Goal: Task Accomplishment & Management: Use online tool/utility

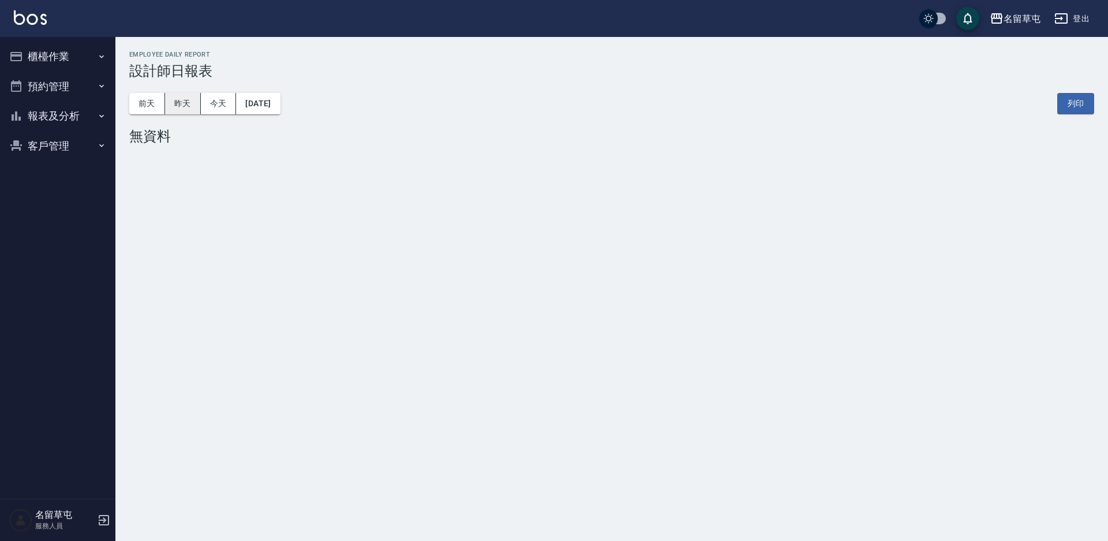
click at [174, 108] on button "昨天" at bounding box center [183, 103] width 36 height 21
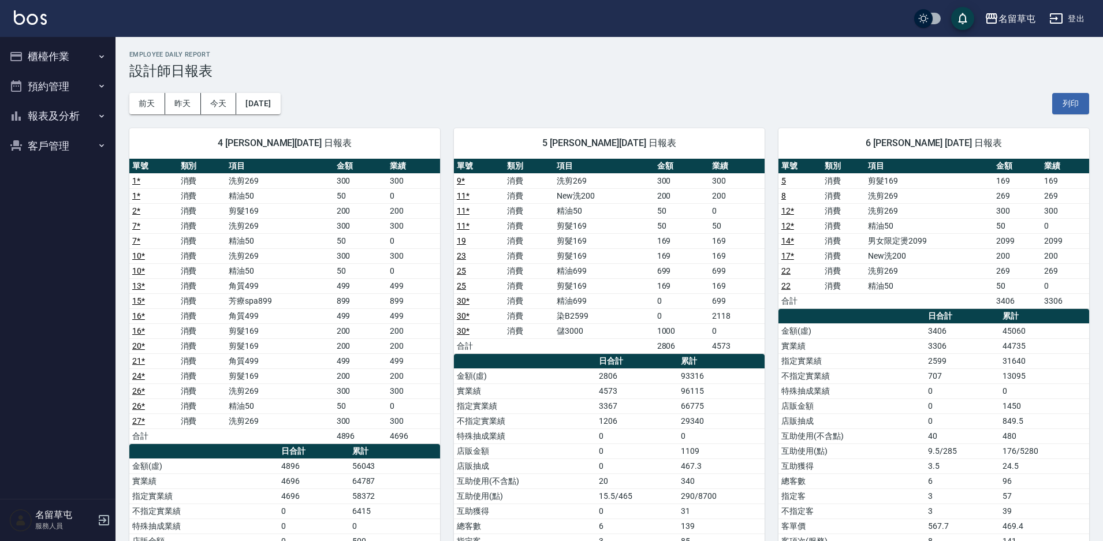
click at [81, 57] on button "櫃檯作業" at bounding box center [58, 57] width 106 height 30
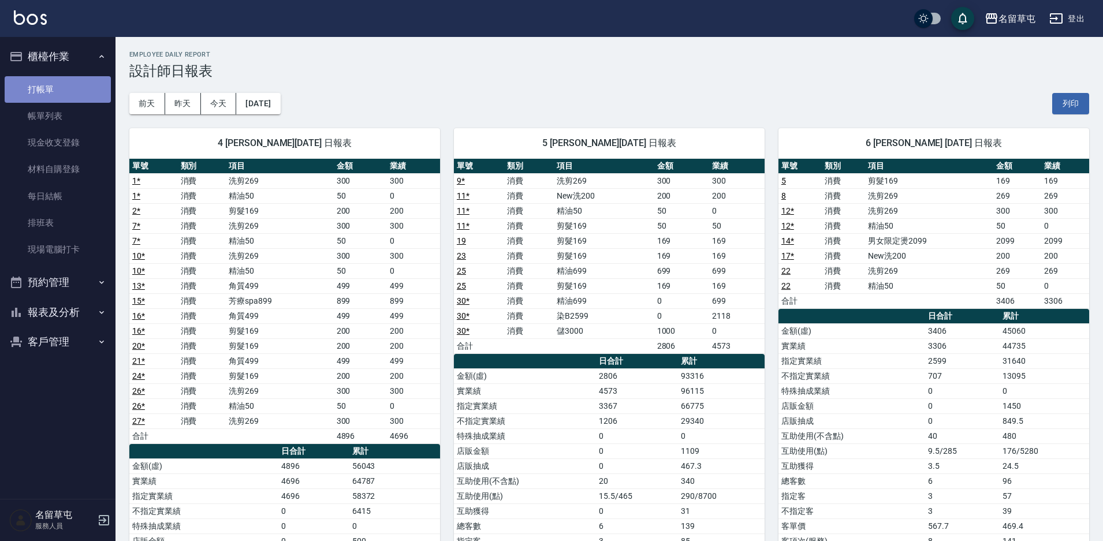
click at [74, 84] on link "打帳單" at bounding box center [58, 89] width 106 height 27
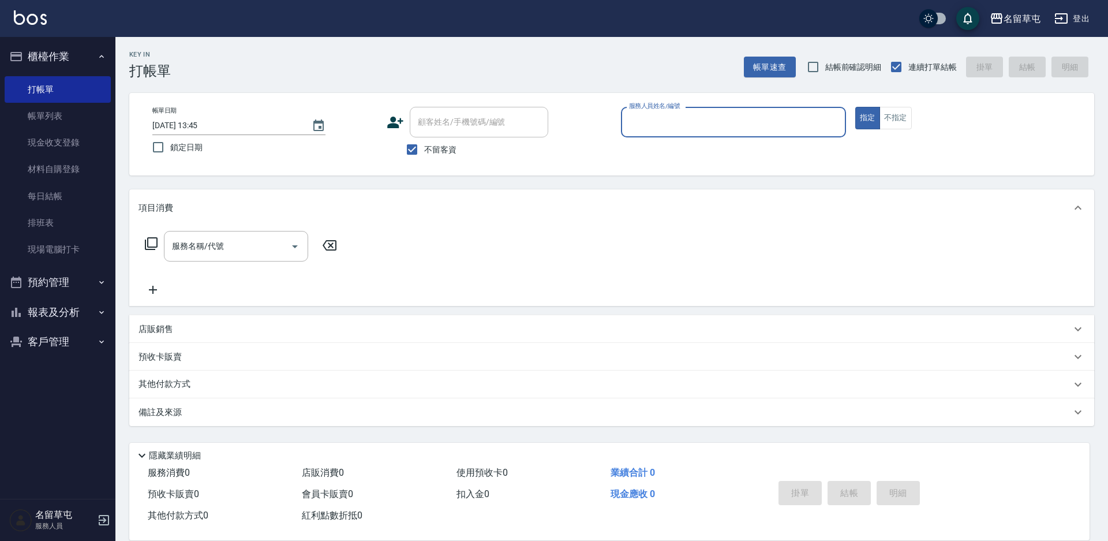
click at [91, 315] on button "報表及分析" at bounding box center [58, 312] width 106 height 30
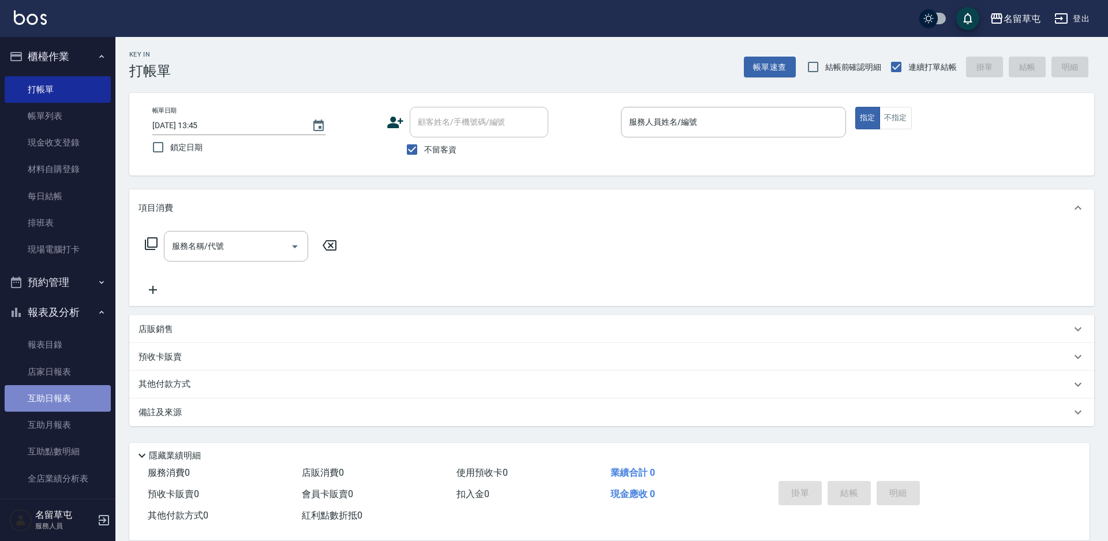
click at [70, 395] on link "互助日報表" at bounding box center [58, 398] width 106 height 27
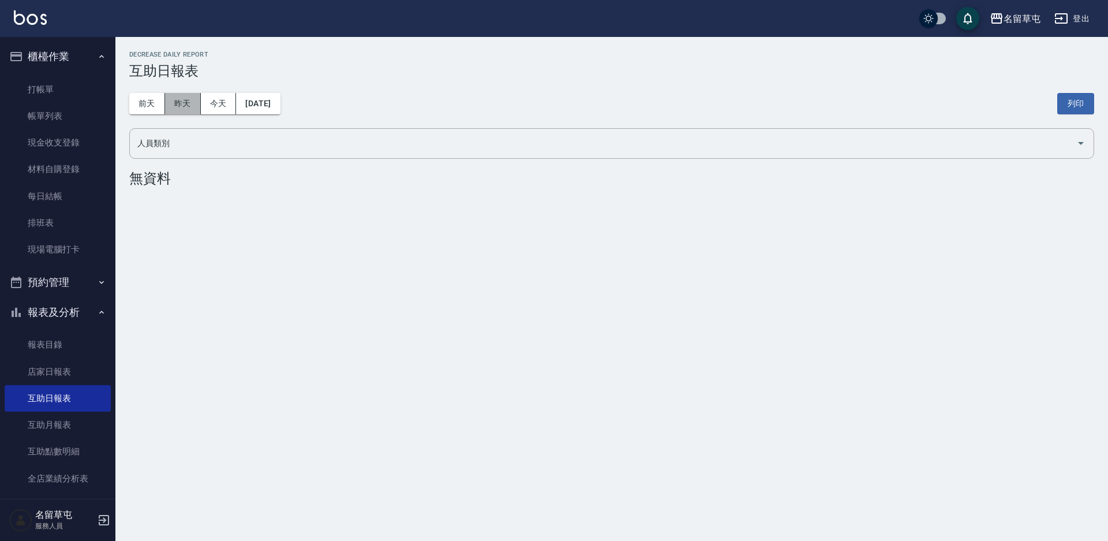
click at [180, 102] on button "昨天" at bounding box center [183, 103] width 36 height 21
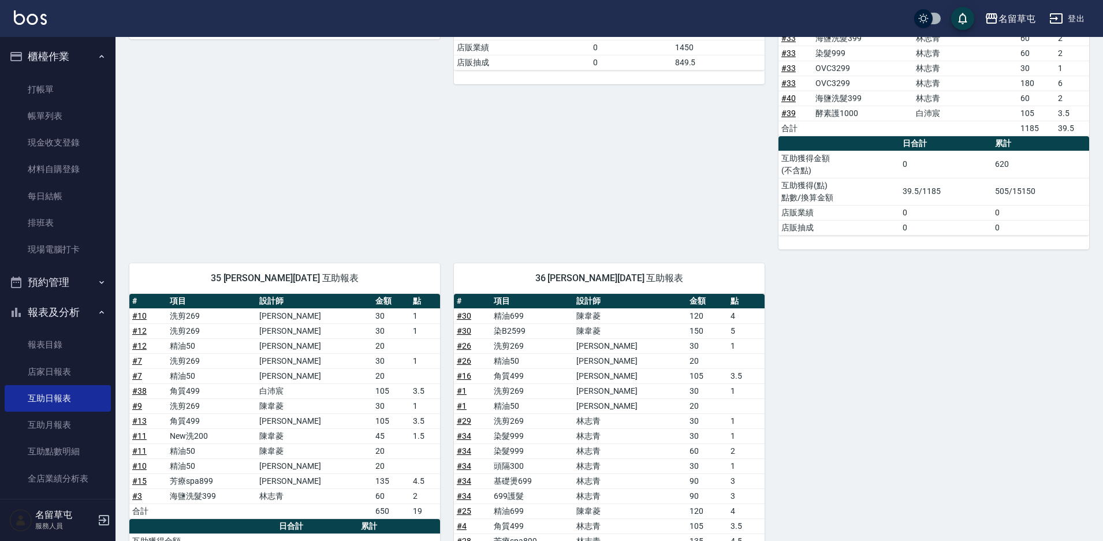
scroll to position [485, 0]
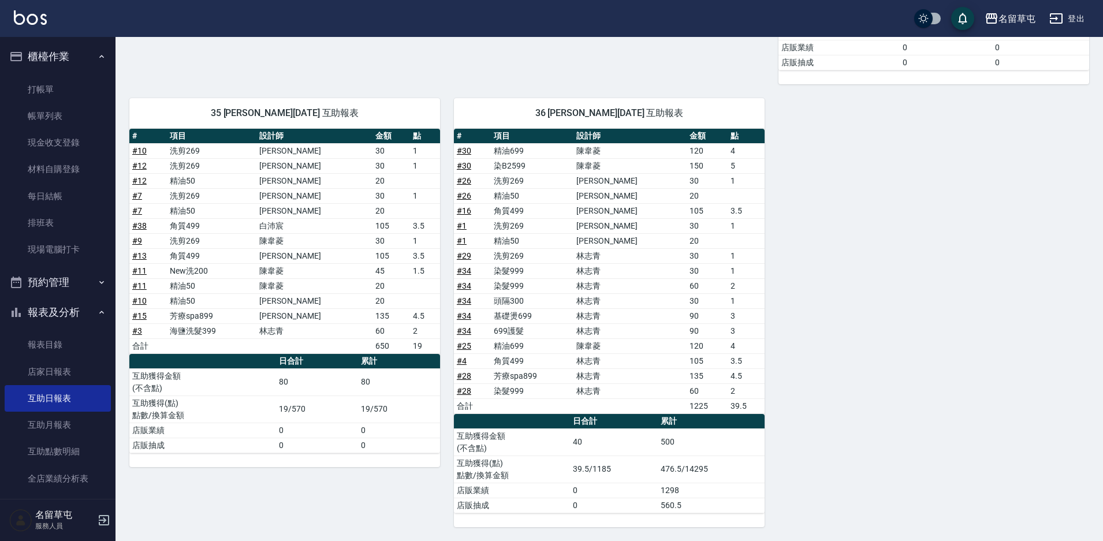
click at [688, 386] on td "60" at bounding box center [706, 390] width 41 height 15
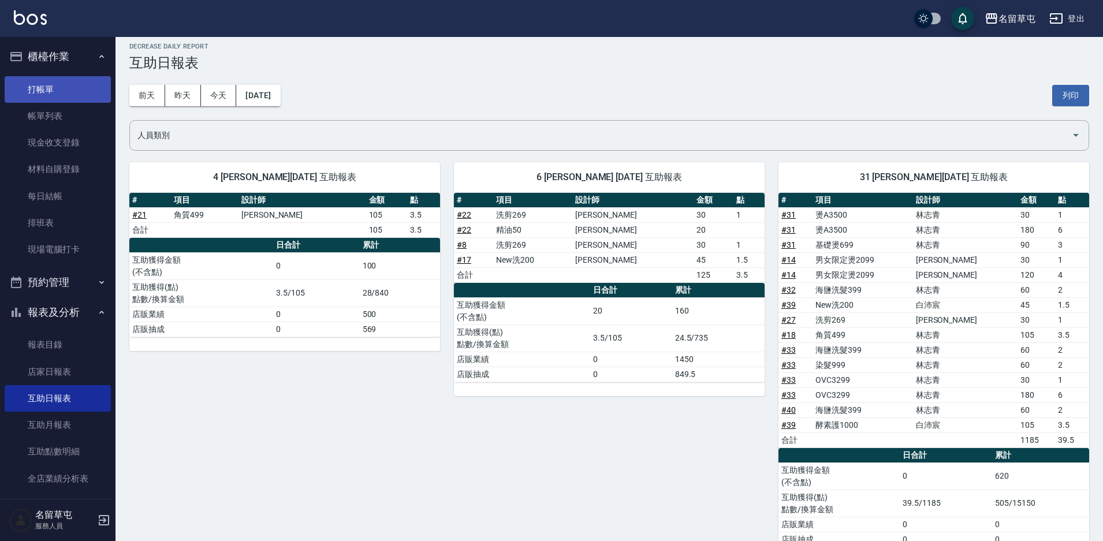
scroll to position [0, 0]
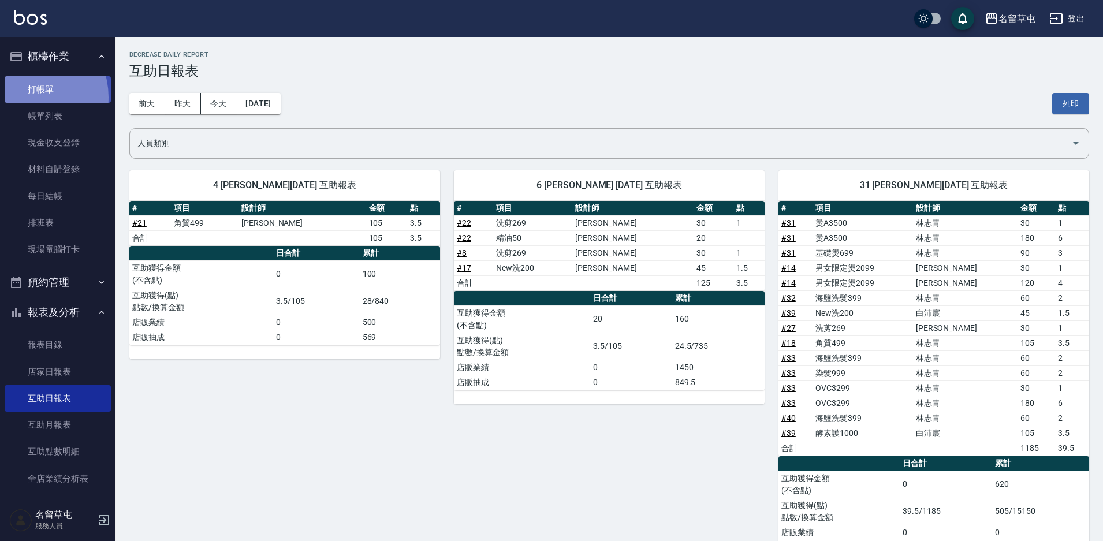
click at [27, 97] on link "打帳單" at bounding box center [58, 89] width 106 height 27
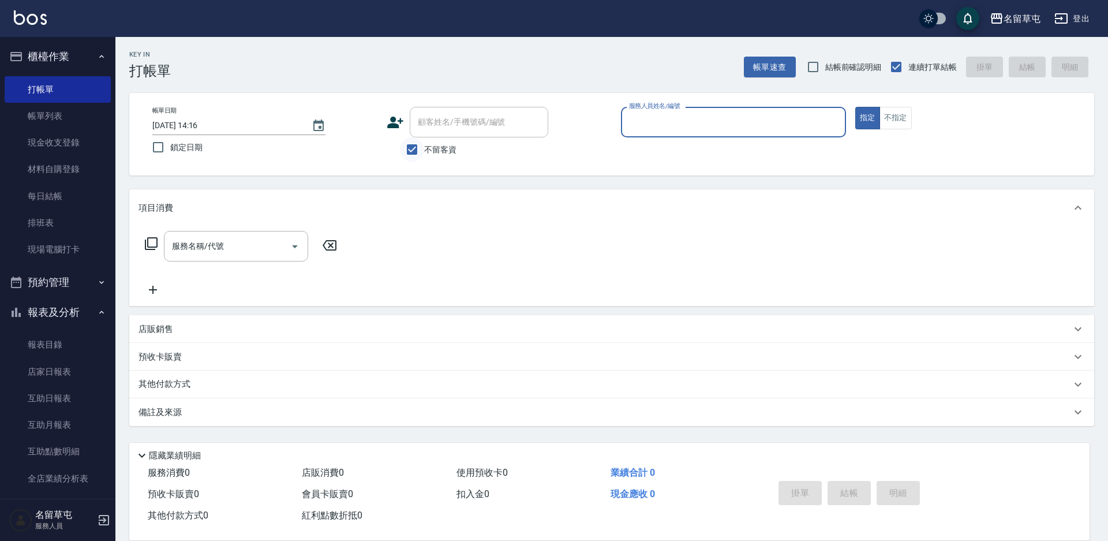
click at [417, 151] on input "不留客資" at bounding box center [412, 149] width 24 height 24
checkbox input "false"
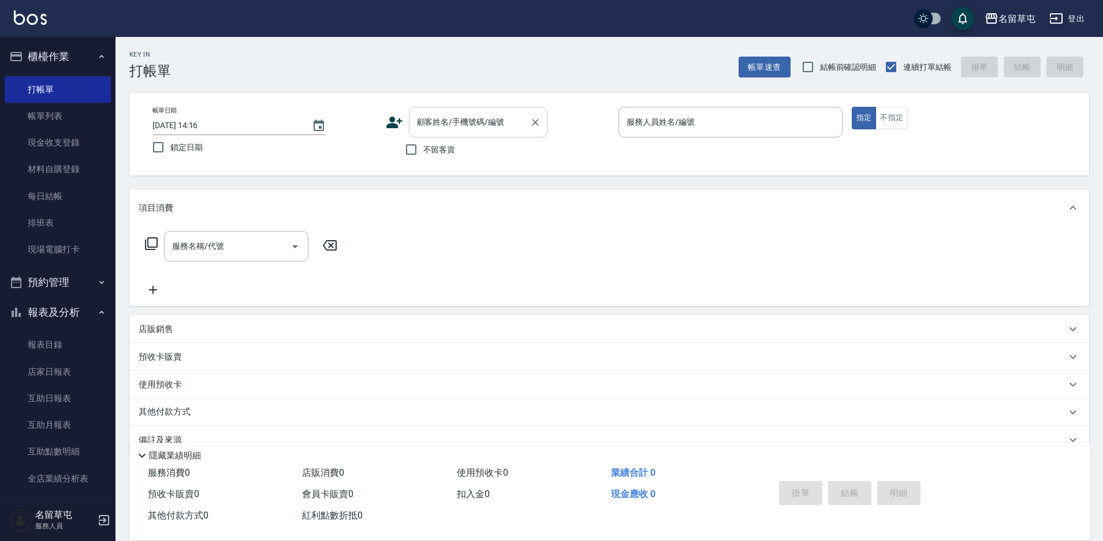
click at [436, 133] on div "顧客姓名/手機號碼/編號" at bounding box center [478, 122] width 139 height 31
drag, startPoint x: 458, startPoint y: 125, endPoint x: 431, endPoint y: 117, distance: 27.9
click at [431, 117] on input "[PERSON_NAME]" at bounding box center [469, 122] width 111 height 20
click at [487, 124] on input "[PERSON_NAME]" at bounding box center [469, 122] width 111 height 20
type input "林"
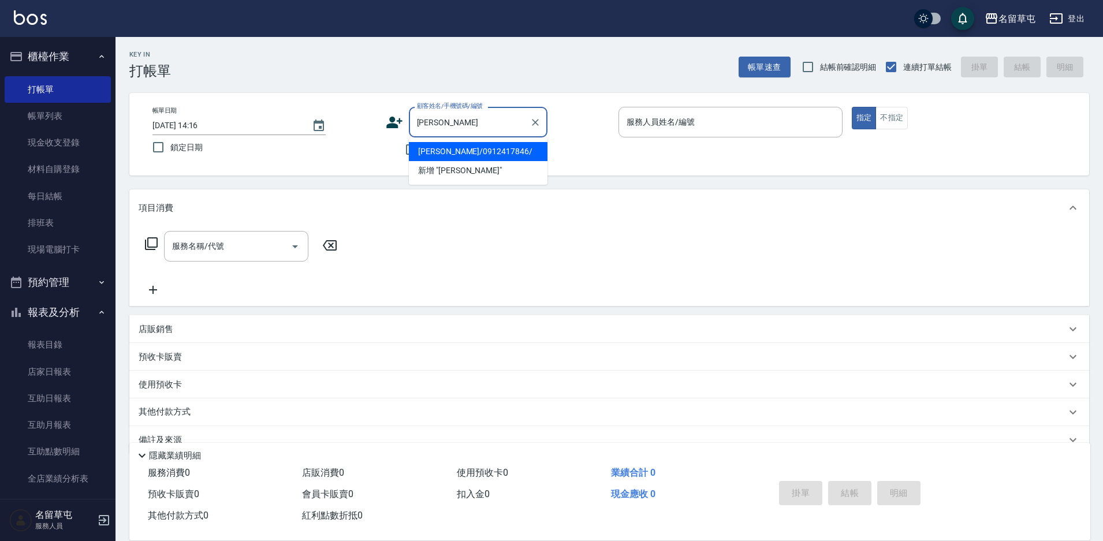
click at [488, 156] on li "[PERSON_NAME]/0912417846/" at bounding box center [478, 151] width 139 height 19
type input "[PERSON_NAME]/0912417846/"
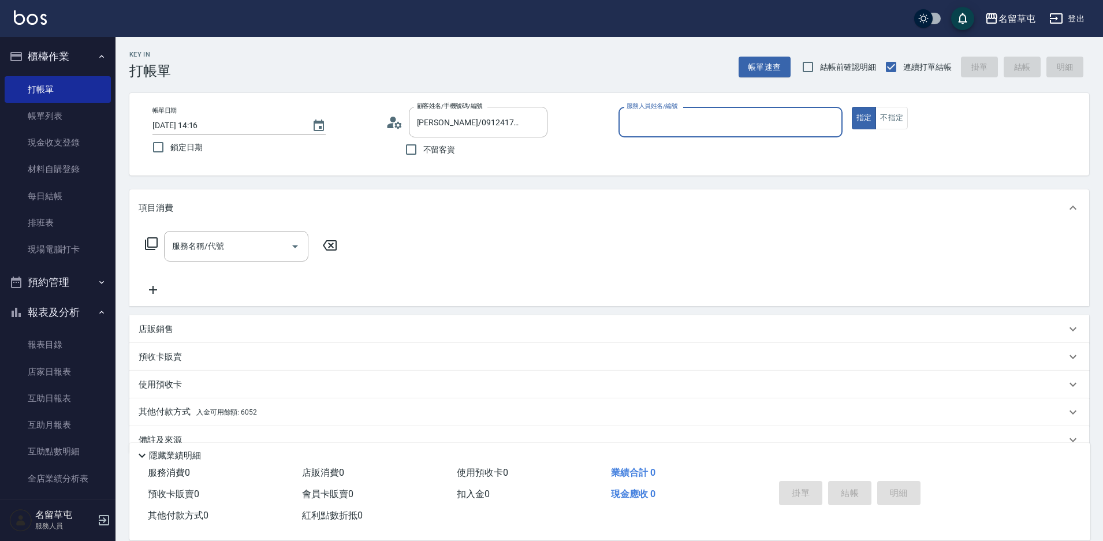
click at [534, 125] on icon "Clear" at bounding box center [535, 123] width 12 height 12
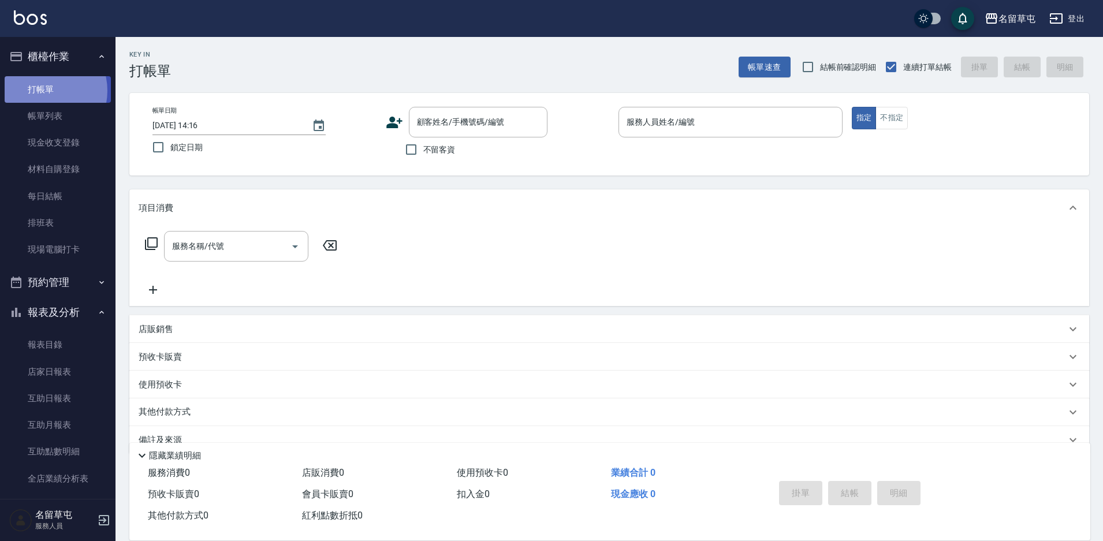
click at [42, 90] on link "打帳單" at bounding box center [58, 89] width 106 height 27
